Goal: Task Accomplishment & Management: Use online tool/utility

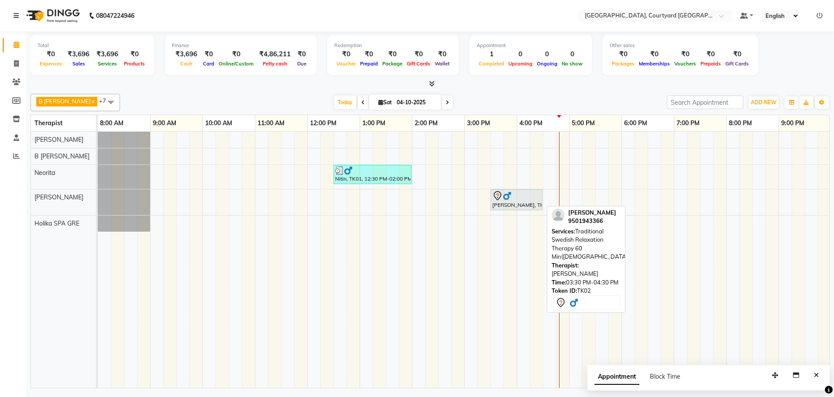
click at [507, 200] on div at bounding box center [516, 196] width 48 height 10
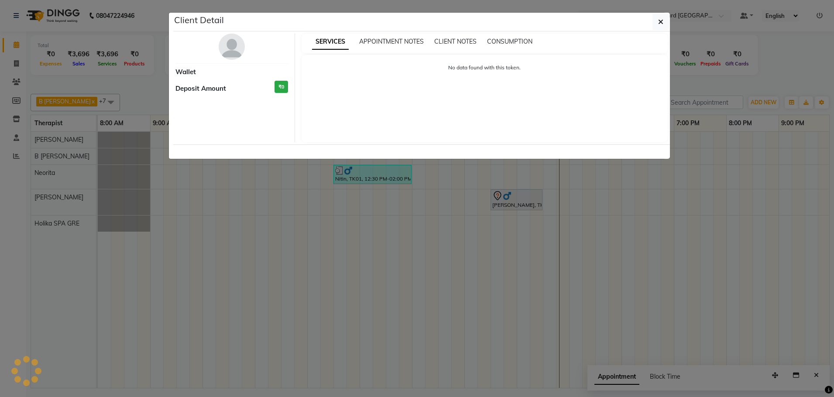
select select "7"
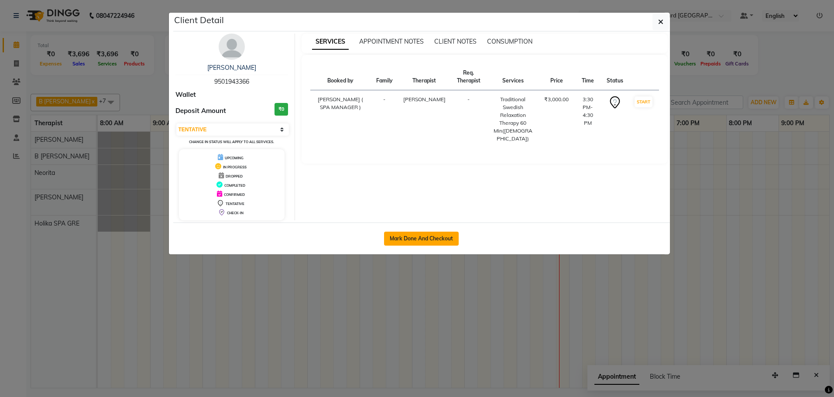
click at [426, 233] on button "Mark Done And Checkout" at bounding box center [421, 239] width 75 height 14
select select "7754"
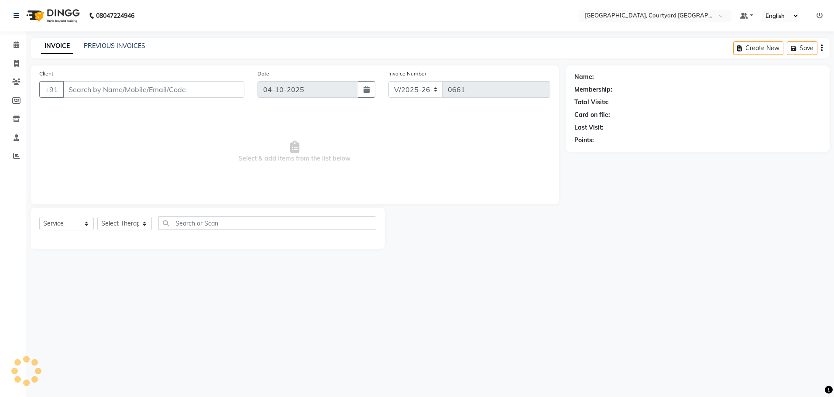
select select "membership"
type input "95******66"
select select "70582"
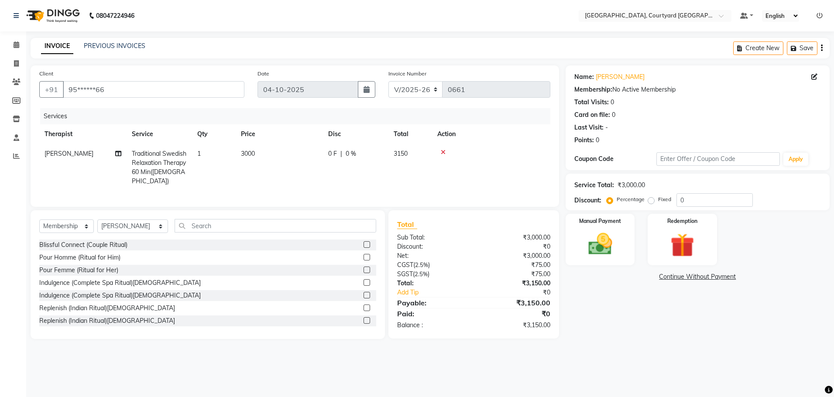
click at [350, 153] on span "0 %" at bounding box center [351, 153] width 10 height 9
select select "70582"
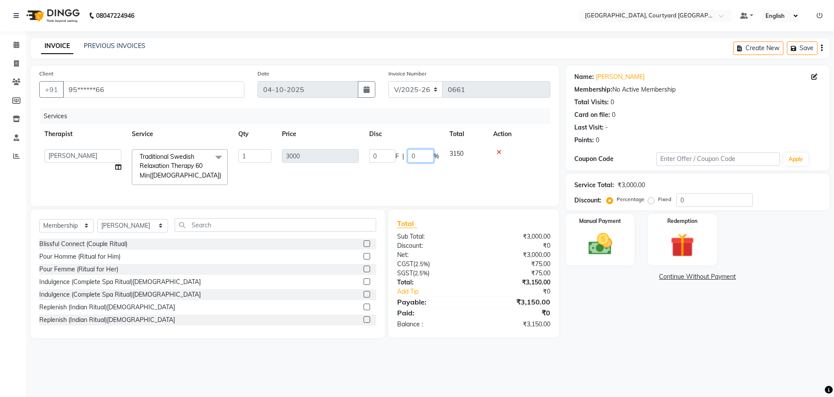
click at [422, 156] on input "0" at bounding box center [421, 156] width 26 height 14
type input "20"
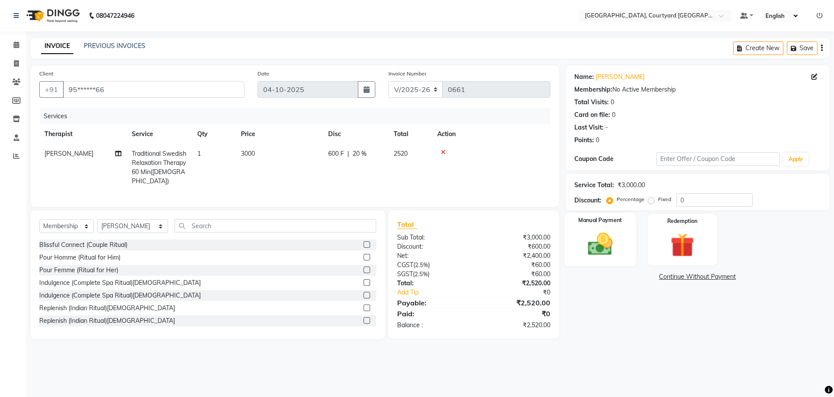
click at [590, 244] on img at bounding box center [600, 244] width 41 height 29
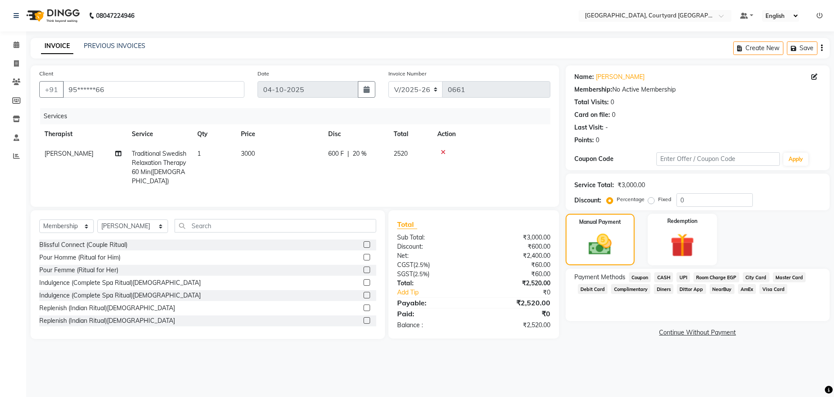
click at [682, 277] on span "UPI" at bounding box center [683, 277] width 14 height 10
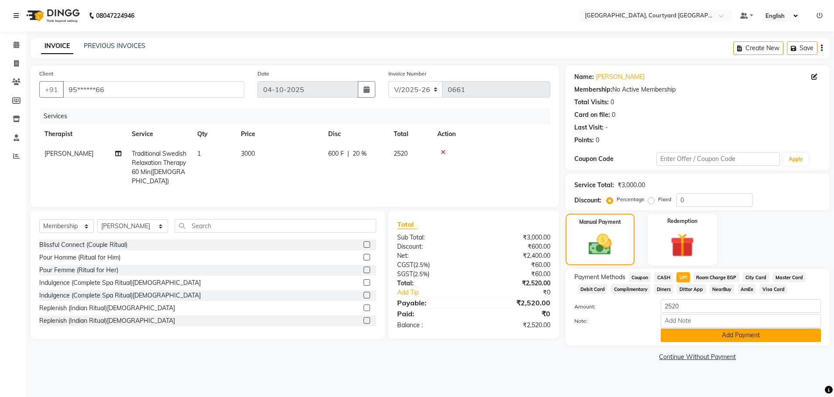
click at [716, 333] on button "Add Payment" at bounding box center [741, 336] width 160 height 14
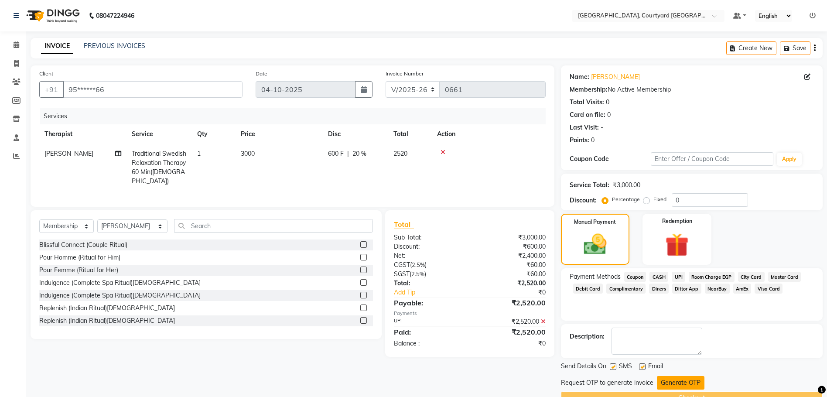
click at [673, 380] on button "Generate OTP" at bounding box center [681, 383] width 48 height 14
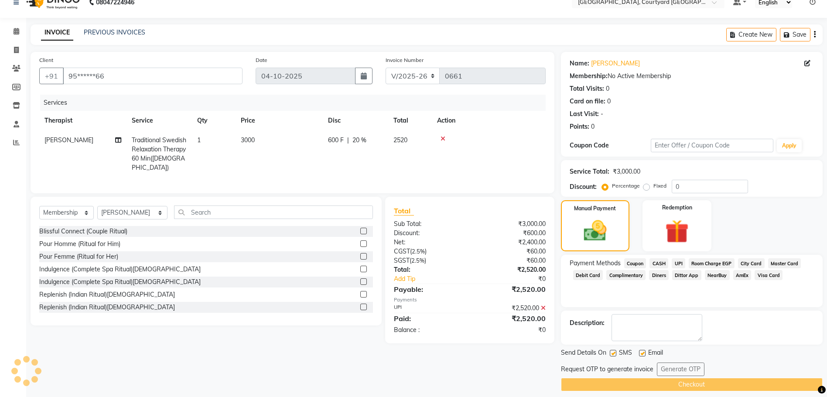
scroll to position [21, 0]
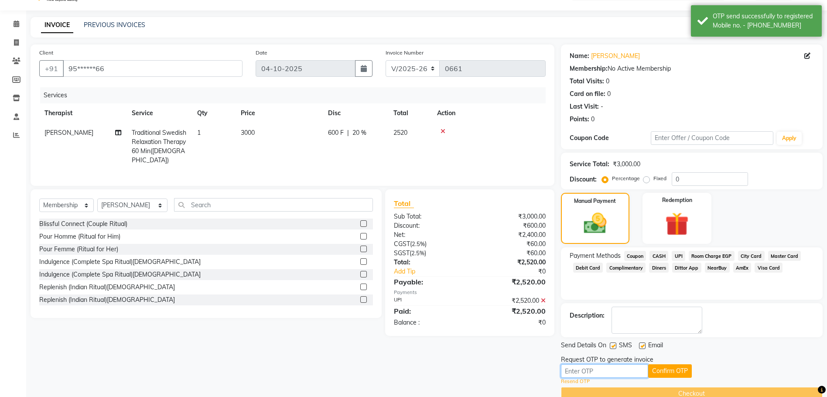
click at [613, 369] on input "text" at bounding box center [604, 371] width 87 height 14
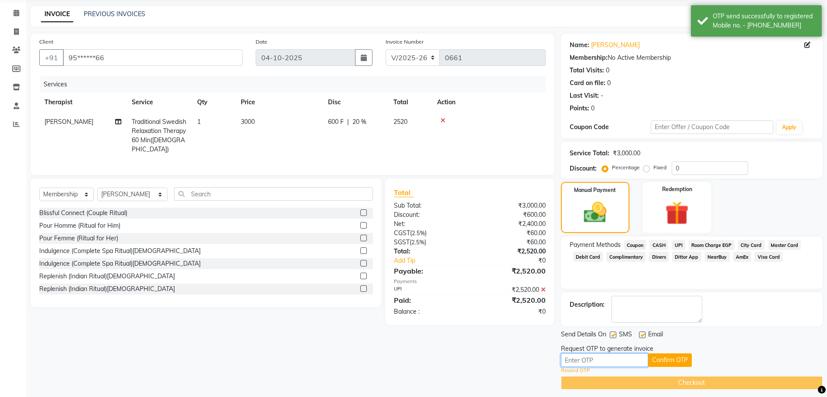
scroll to position [38, 0]
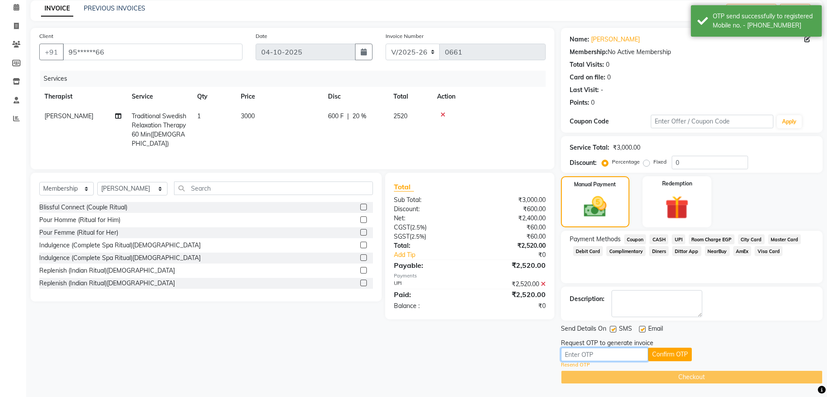
click at [572, 354] on input "text" at bounding box center [604, 355] width 87 height 14
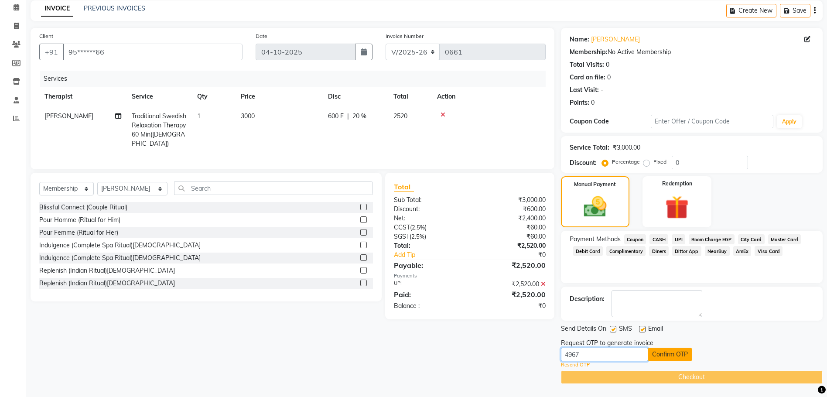
type input "4967"
click at [657, 355] on button "Confirm OTP" at bounding box center [670, 355] width 44 height 14
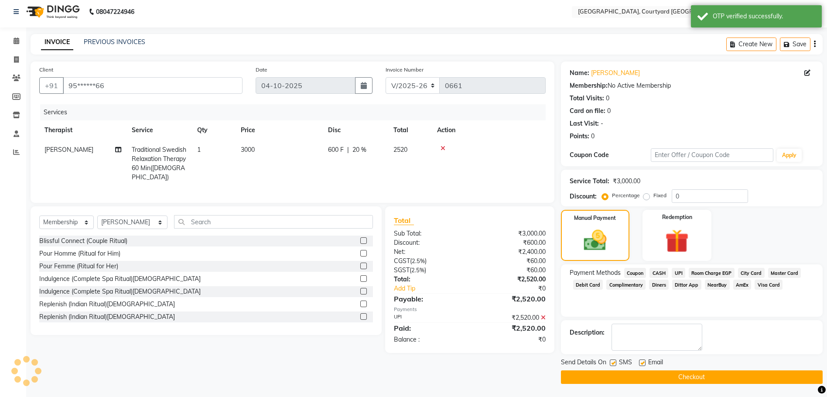
scroll to position [4, 0]
click at [677, 379] on button "Checkout" at bounding box center [692, 377] width 262 height 14
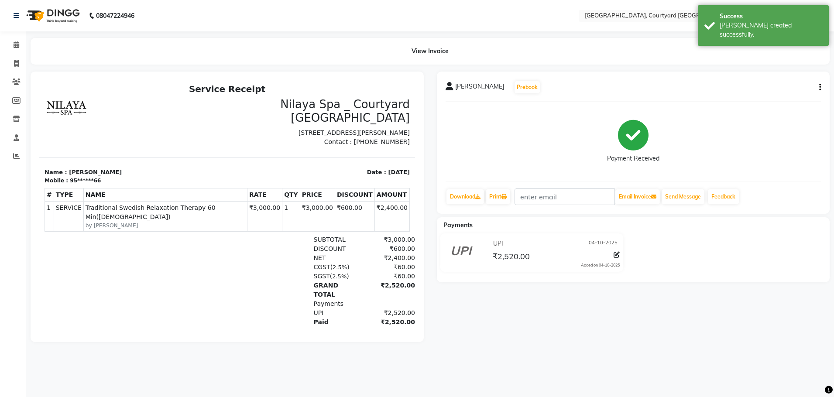
select select "service"
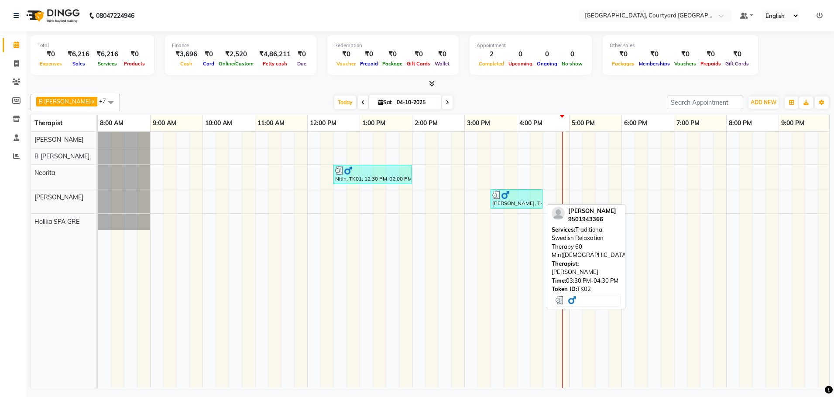
click at [513, 203] on div "[PERSON_NAME], TK02, 03:30 PM-04:30 PM, Traditional Swedish Relaxation Therapy …" at bounding box center [516, 199] width 50 height 17
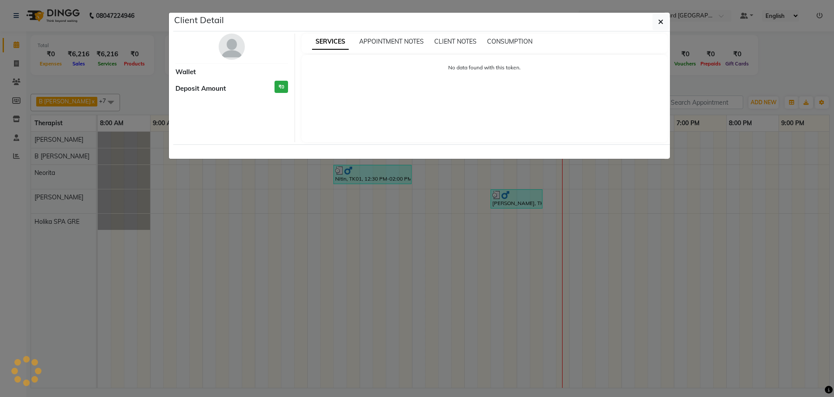
select select "3"
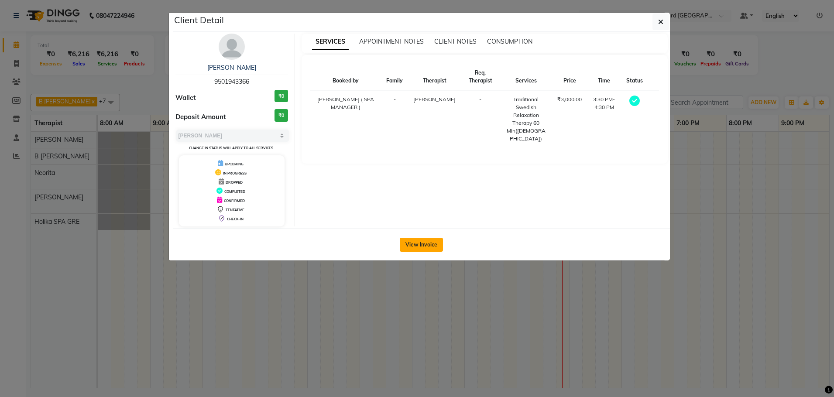
click at [416, 247] on button "View Invoice" at bounding box center [421, 245] width 43 height 14
